Goal: Task Accomplishment & Management: Complete application form

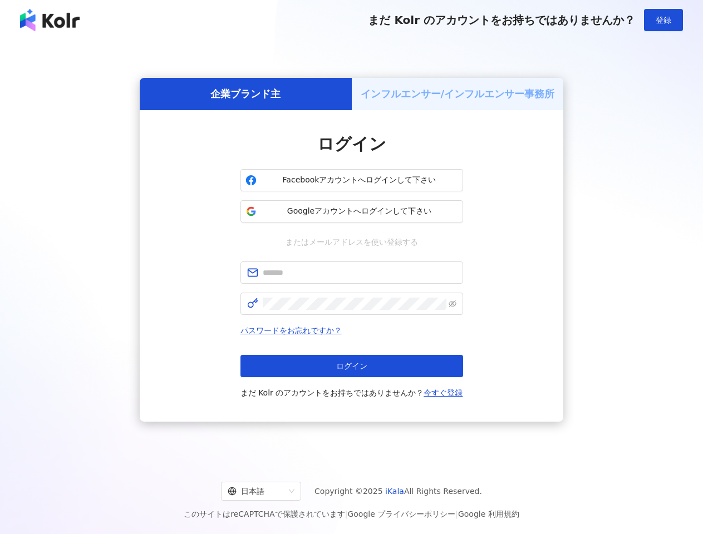
click at [663, 20] on span "登録" at bounding box center [664, 20] width 16 height 9
click at [245, 93] on h5 "企業ブランド主" at bounding box center [245, 94] width 70 height 14
click at [458, 93] on h5 "インフルエンサー/インフルエンサー事務所" at bounding box center [458, 94] width 194 height 14
click at [352, 180] on span "Facebookアカウントへログインして下さい" at bounding box center [359, 180] width 197 height 11
click at [352, 211] on span "Googleアカウントへログインして下さい" at bounding box center [359, 211] width 197 height 11
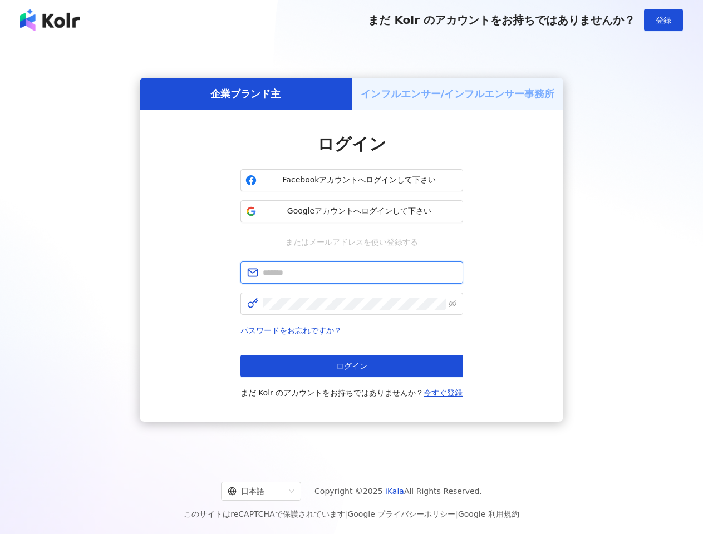
click at [352, 273] on input "text" at bounding box center [360, 273] width 194 height 12
click at [452, 304] on icon "eye-invisible" at bounding box center [453, 304] width 8 height 8
click at [352, 366] on span "ログイン" at bounding box center [351, 366] width 31 height 9
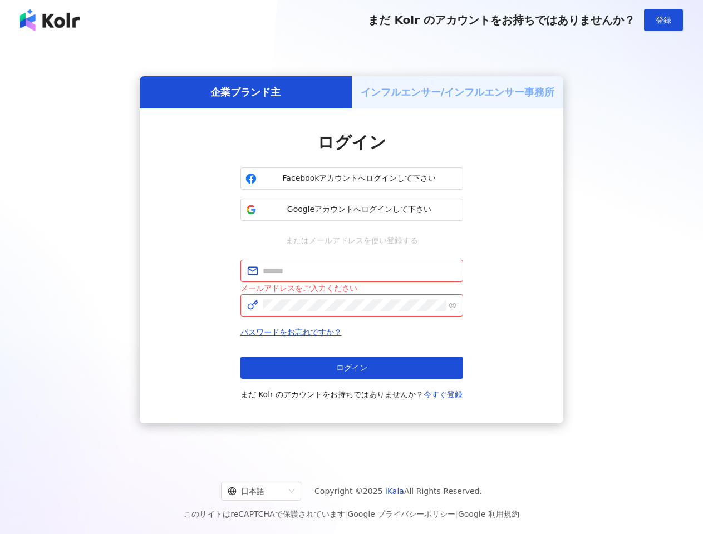
click at [270, 491] on div "日本語" at bounding box center [256, 491] width 57 height 18
